Goal: Task Accomplishment & Management: Manage account settings

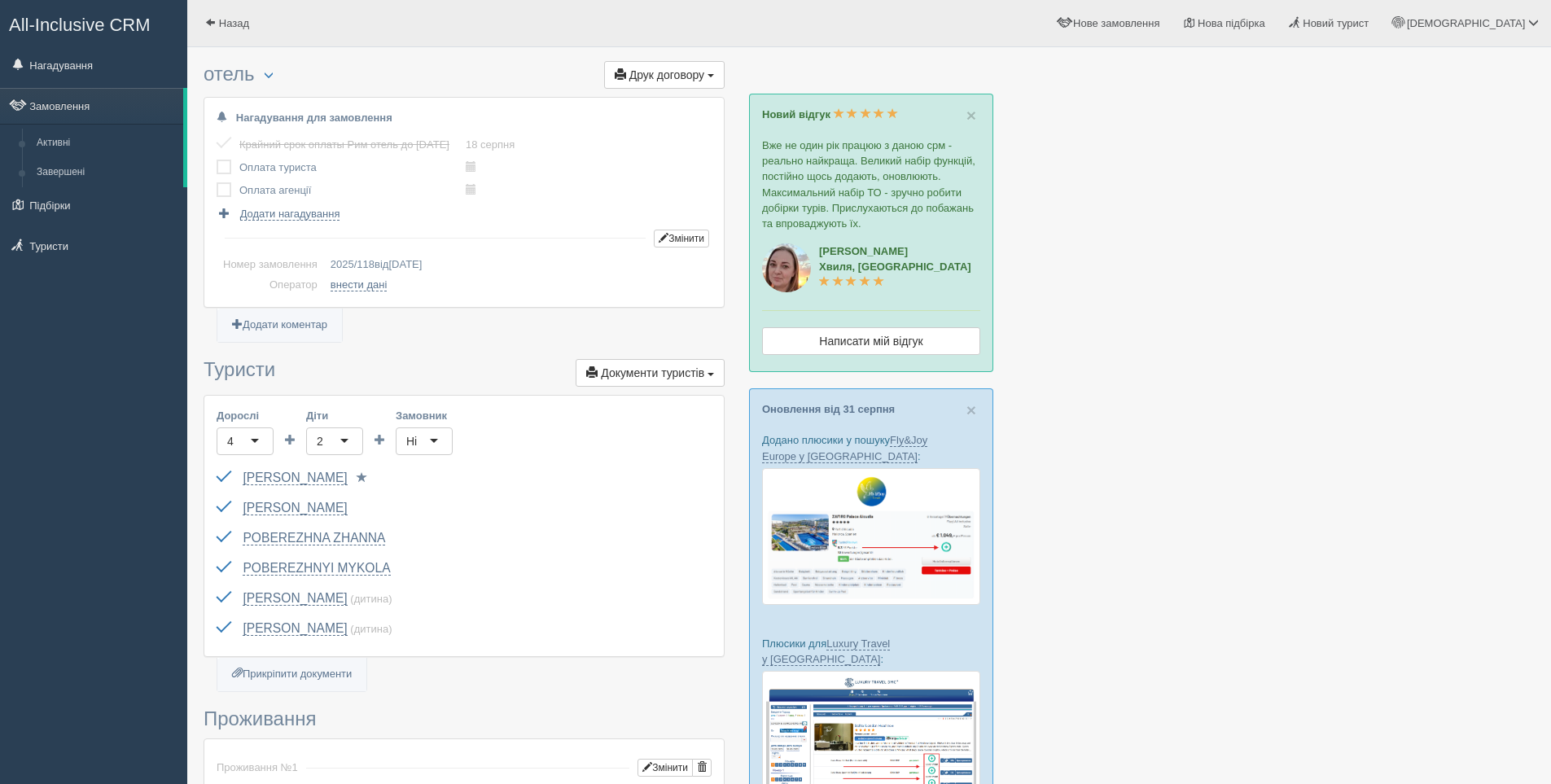
click at [50, 217] on link "Підбірки" at bounding box center [94, 205] width 187 height 36
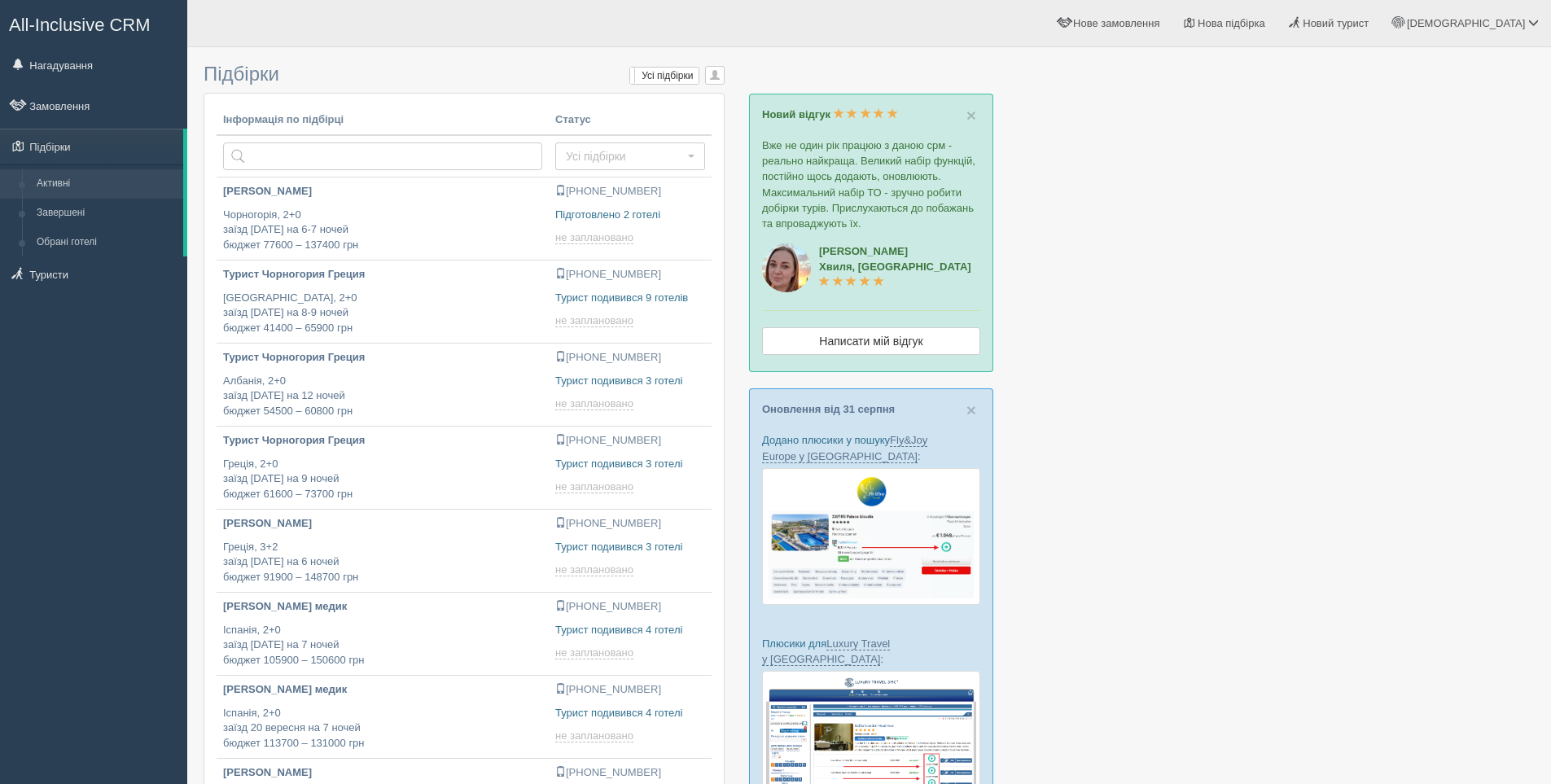
type input "[DATE] 16:00"
type input "[DATE] 13:05"
type input "[DATE] 13:40"
type input "[DATE] 14:10"
type input "2025-09-03 16:30"
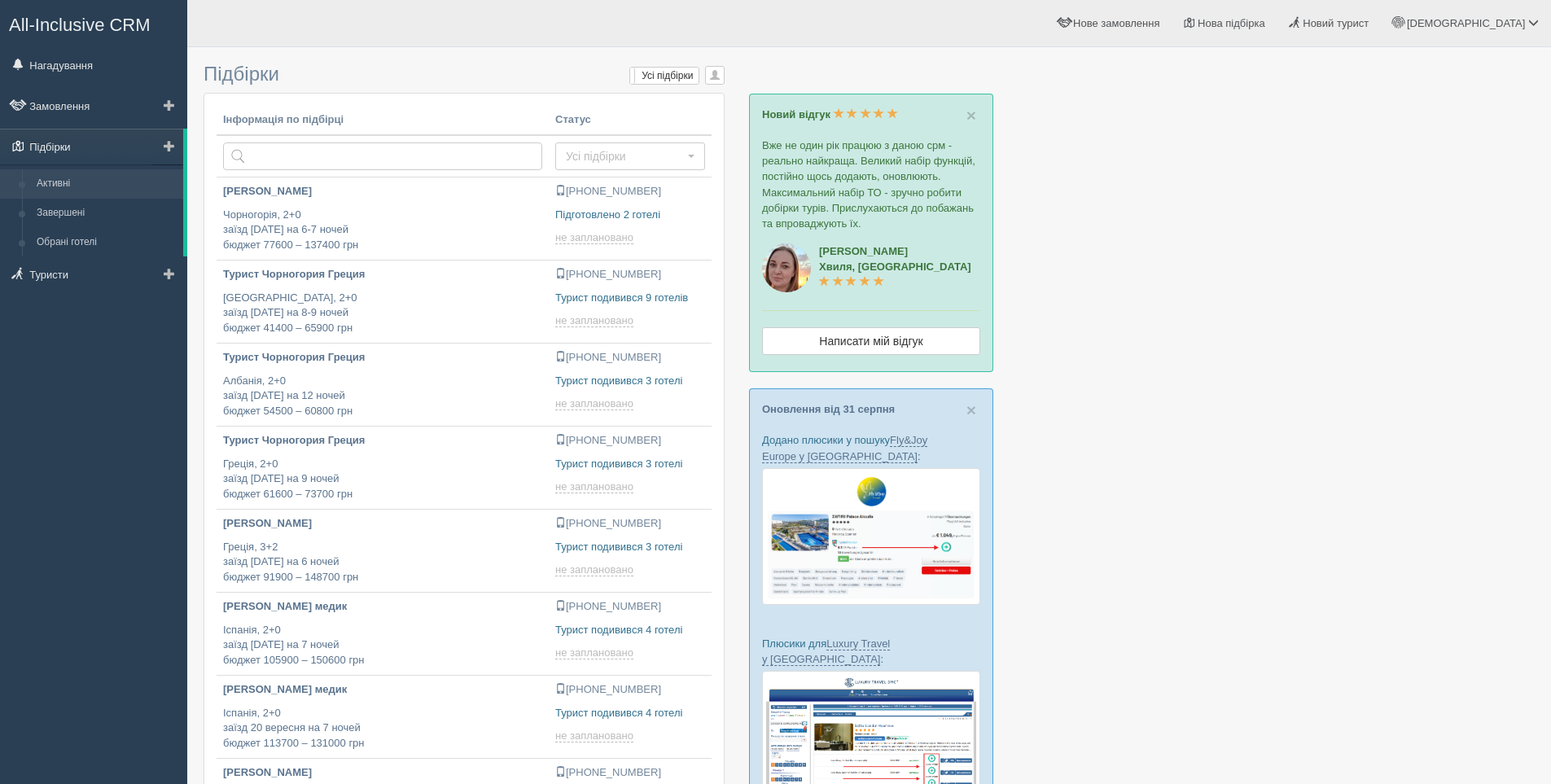
click at [53, 148] on link "Підбірки" at bounding box center [92, 147] width 183 height 36
click at [48, 271] on link "Туристи" at bounding box center [94, 274] width 187 height 36
type input "[DATE] 16:30"
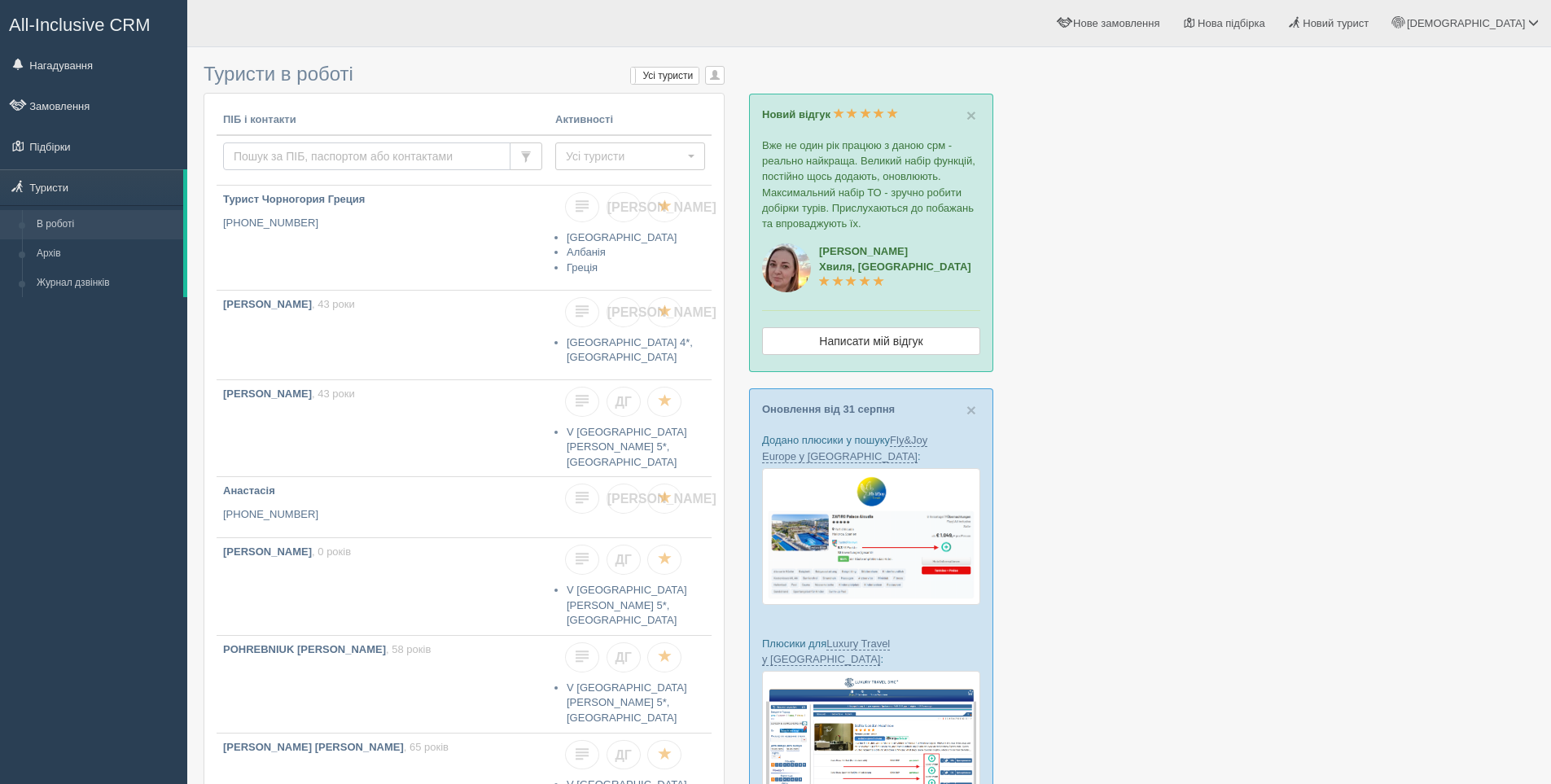
click at [272, 151] on input "text" at bounding box center [367, 156] width 288 height 27
type input "+380632831800"
click at [641, 160] on span "Усі туристи" at bounding box center [624, 156] width 118 height 16
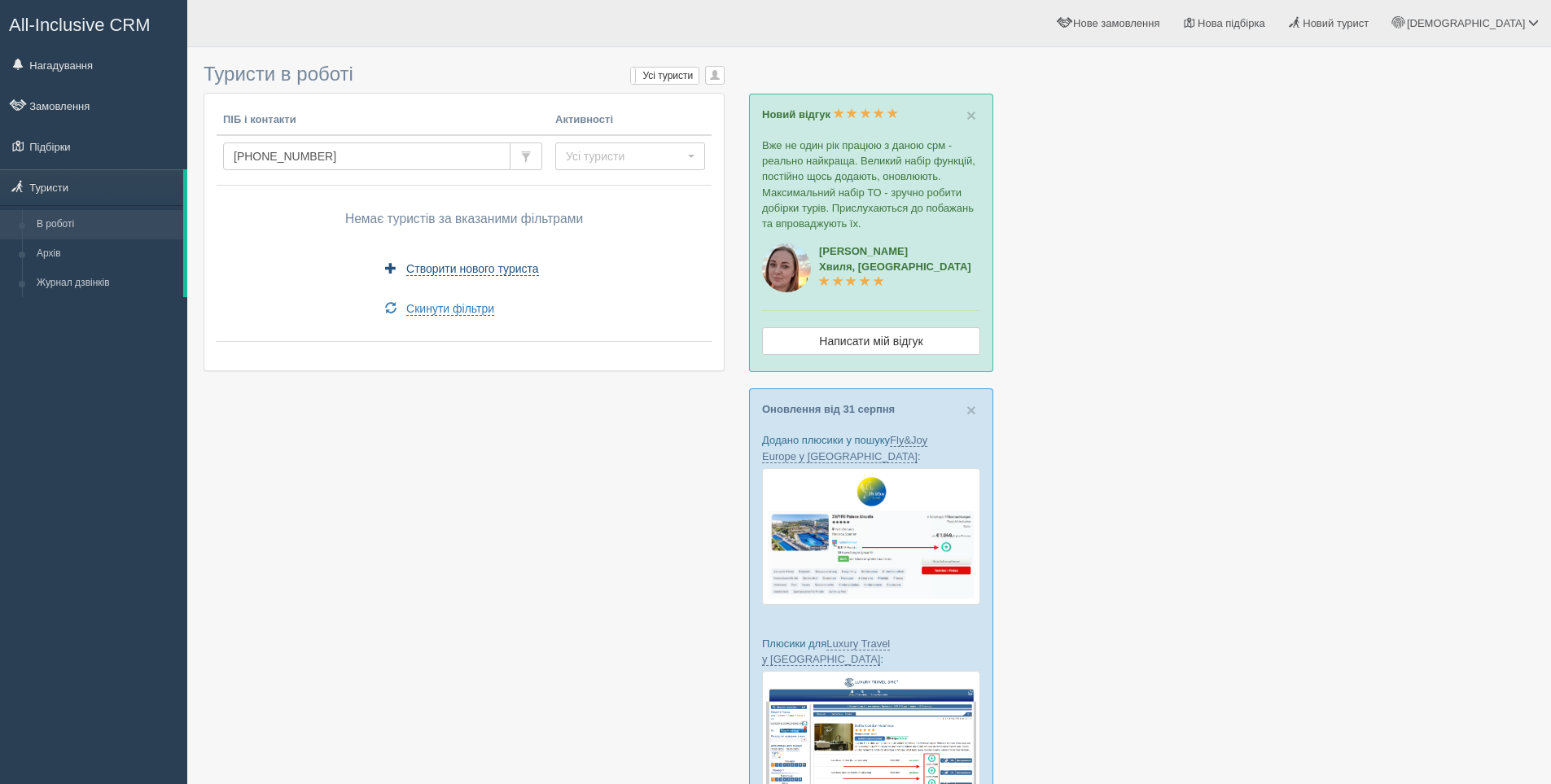
click at [468, 264] on span "Створити нового туриста" at bounding box center [472, 269] width 131 height 14
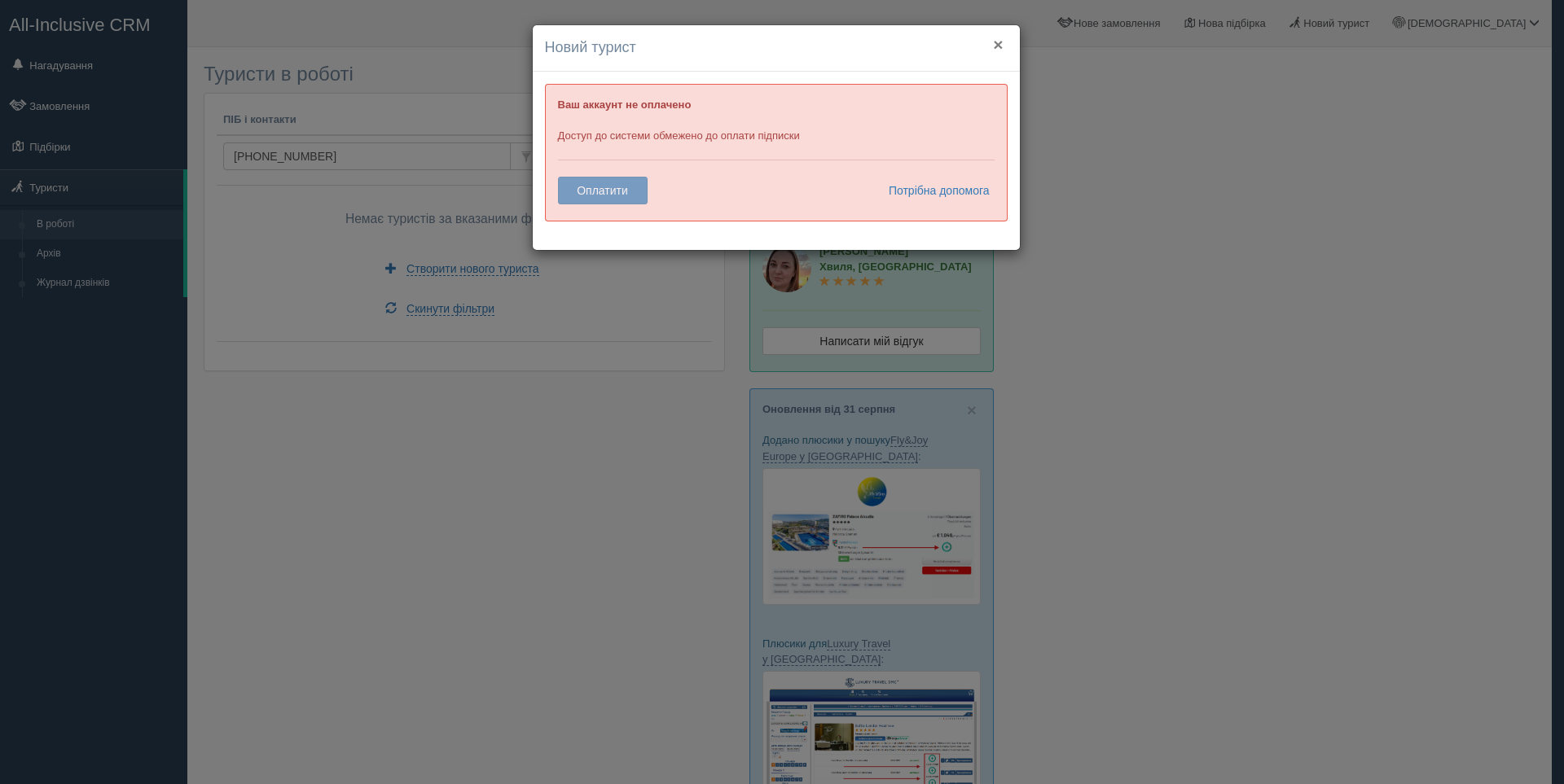
click at [998, 40] on button "×" at bounding box center [997, 44] width 9 height 17
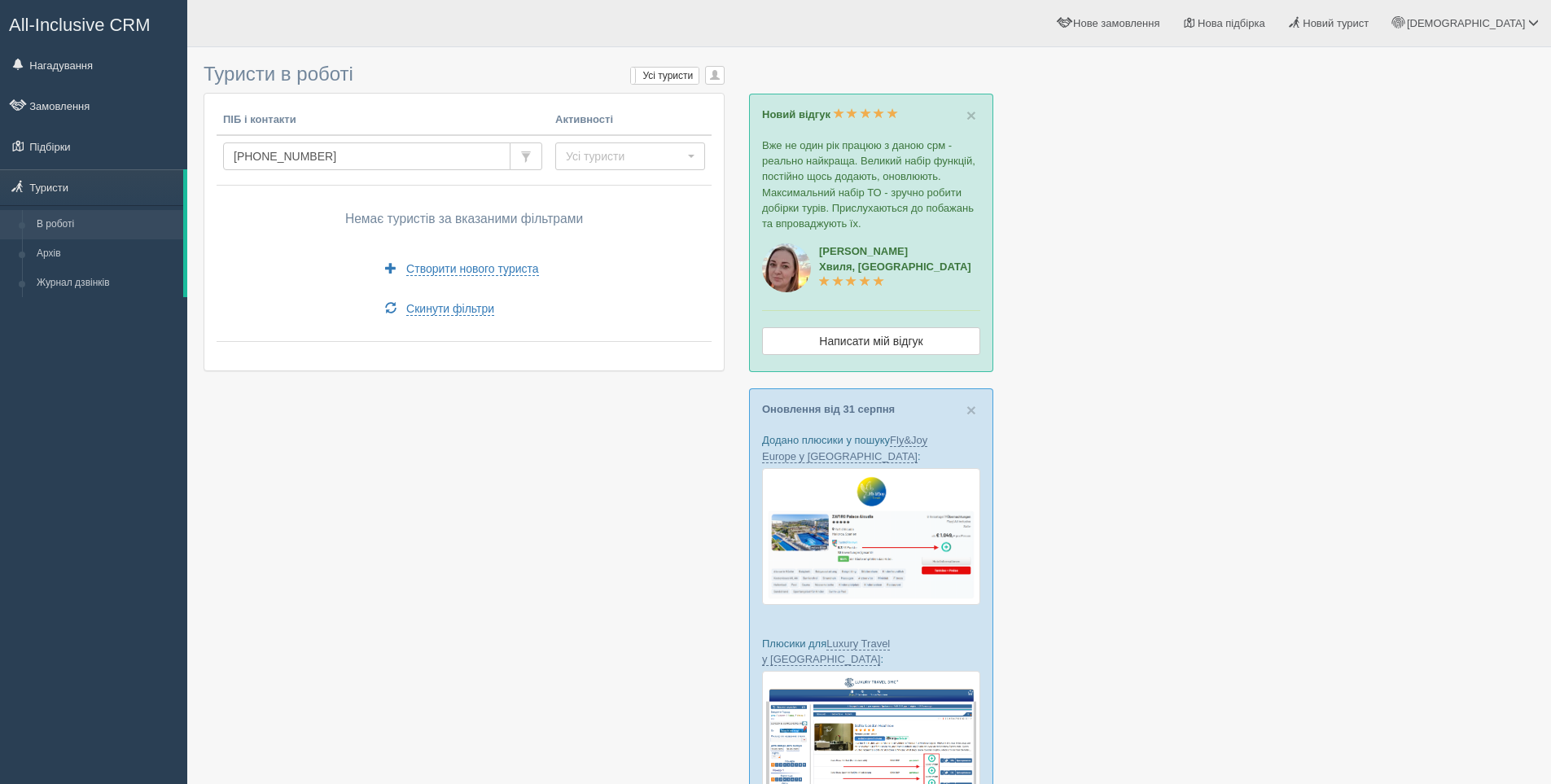
click at [1136, 155] on div at bounding box center [868, 534] width 1331 height 958
click at [482, 270] on span "Створити нового туриста" at bounding box center [472, 269] width 131 height 14
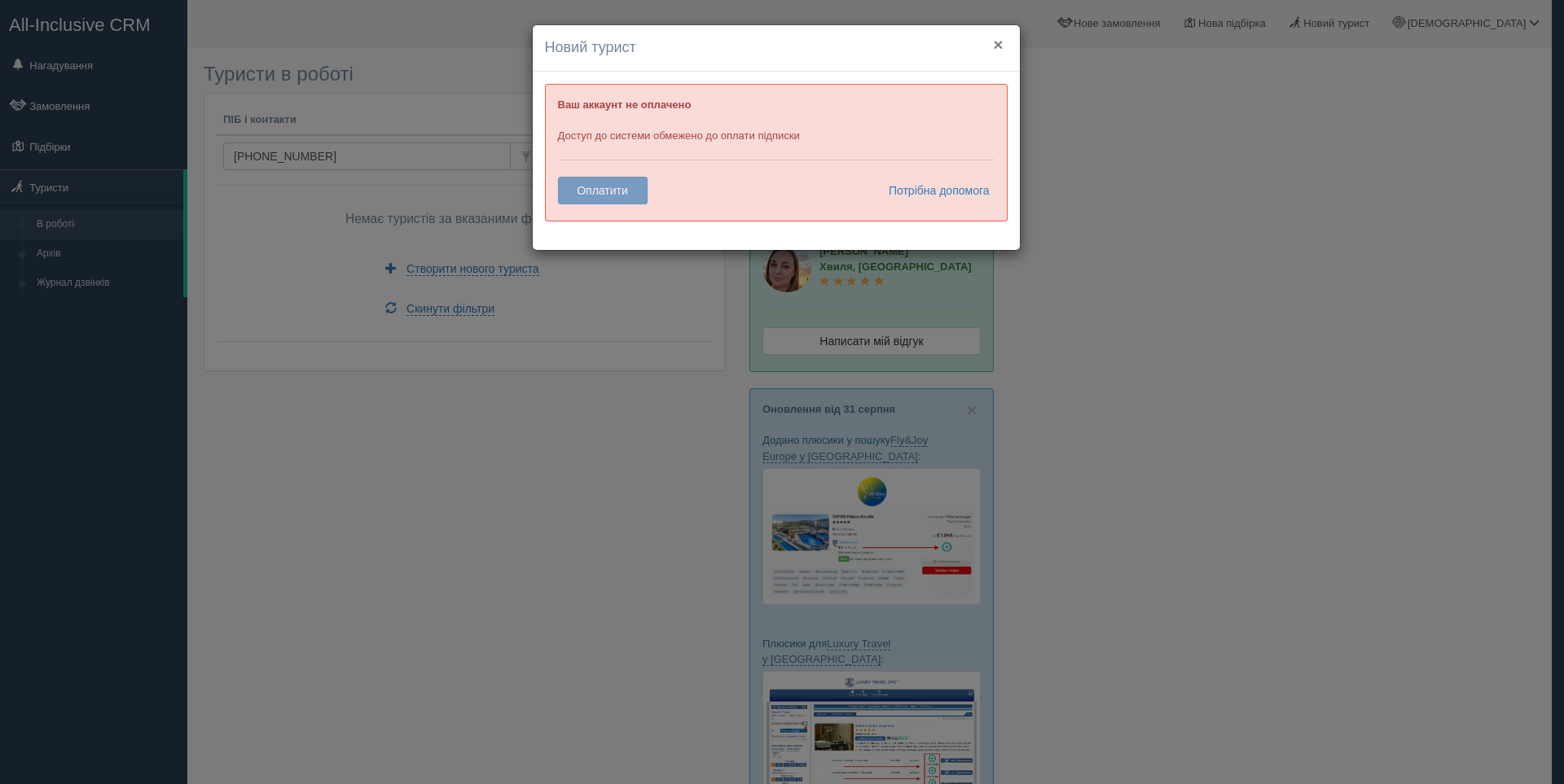
click at [995, 44] on button "×" at bounding box center [997, 44] width 9 height 17
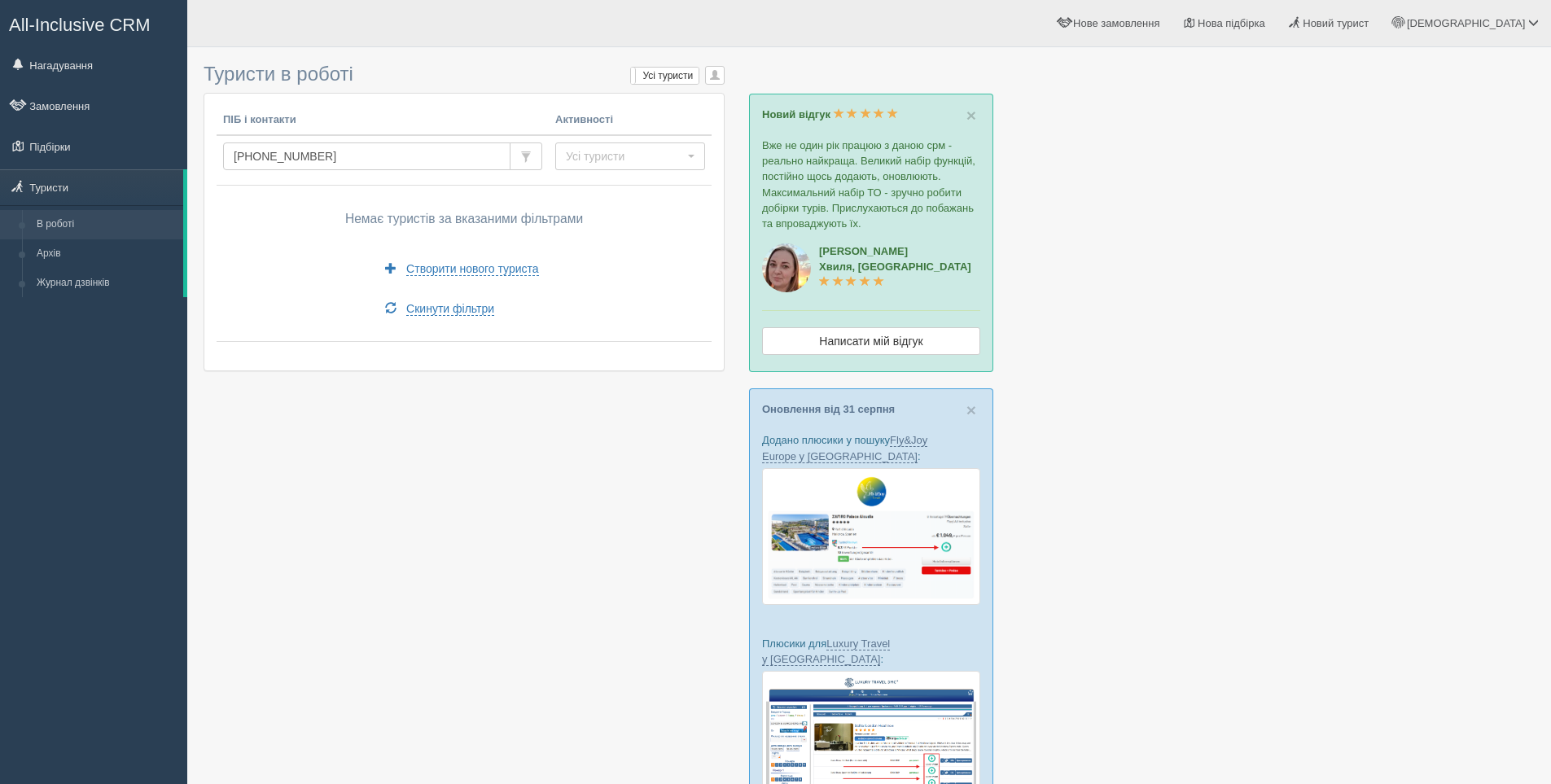
drag, startPoint x: 1257, startPoint y: 231, endPoint x: 1208, endPoint y: 219, distance: 50.4
click at [1257, 232] on div at bounding box center [868, 534] width 1331 height 958
drag, startPoint x: 319, startPoint y: 154, endPoint x: 226, endPoint y: 154, distance: 93.0
click at [226, 154] on input "[PHONE_NUMBER]" at bounding box center [367, 156] width 288 height 27
click at [1201, 369] on div at bounding box center [868, 534] width 1331 height 958
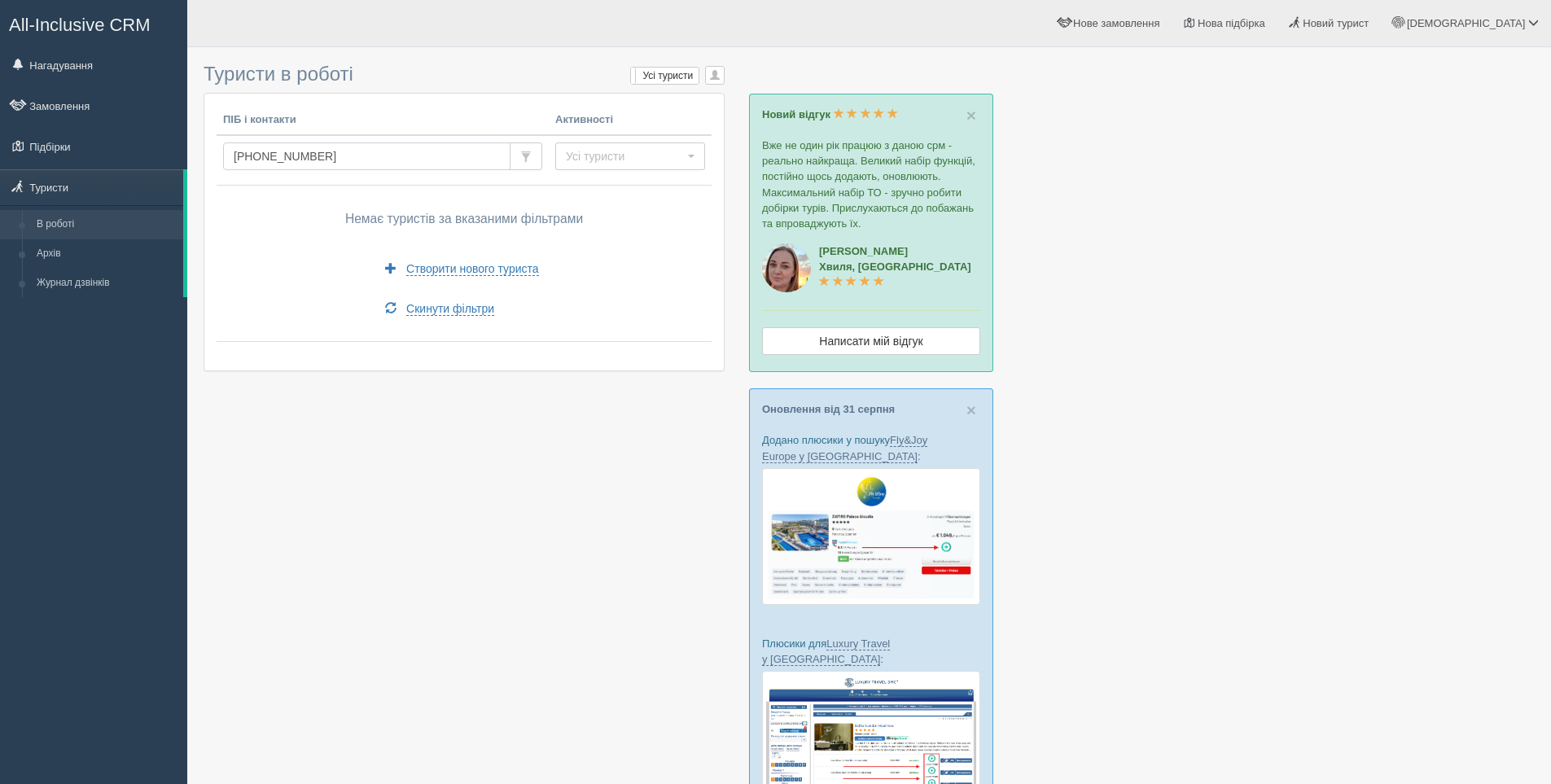
click at [357, 149] on input "[PHONE_NUMBER]" at bounding box center [367, 156] width 288 height 27
